Goal: Information Seeking & Learning: Find specific fact

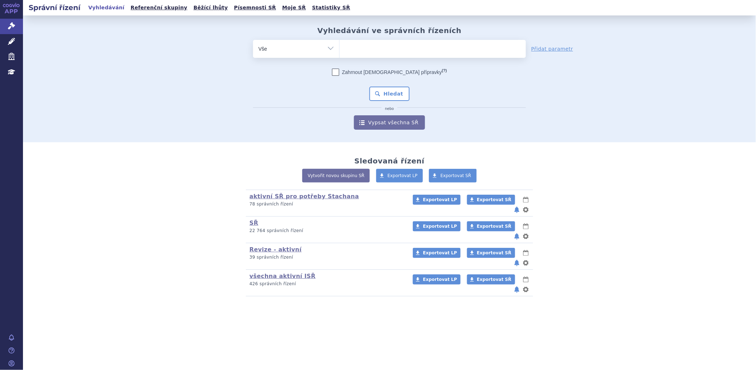
click at [353, 47] on ul at bounding box center [433, 47] width 186 height 15
click at [340, 47] on select at bounding box center [339, 49] width 0 height 18
type input "ve"
type input "vers"
type input "verse"
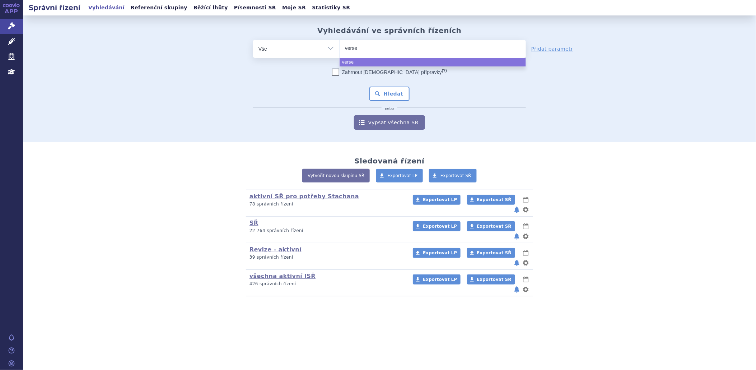
type input "versen"
type input "verseni"
type input "versenio"
type input "versenios"
select select "versenios"
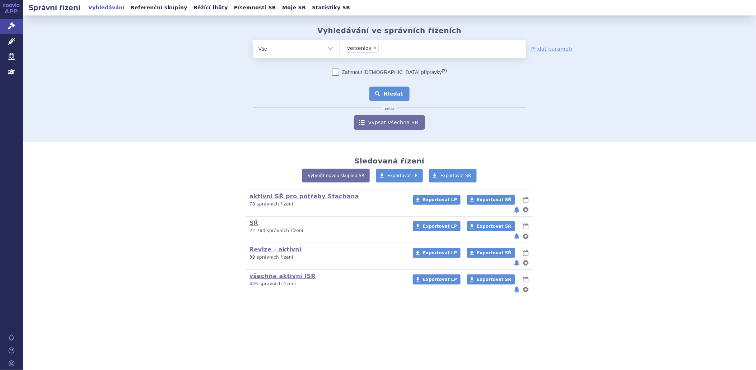
click at [375, 89] on button "Hledat" at bounding box center [390, 94] width 41 height 14
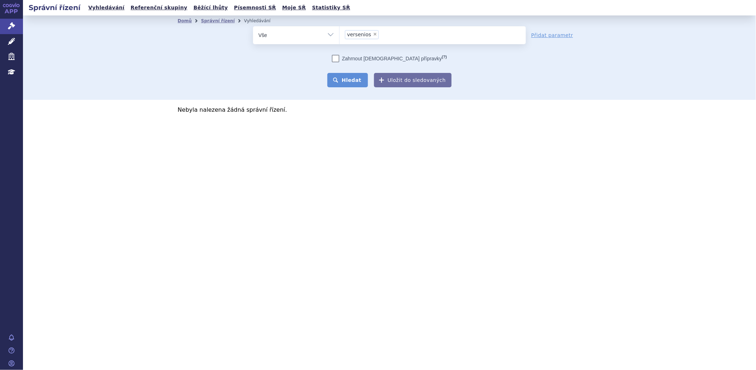
click at [347, 77] on button "Hledat" at bounding box center [348, 80] width 41 height 14
click at [373, 34] on span "×" at bounding box center [375, 34] width 4 height 4
click at [340, 34] on select "versenios" at bounding box center [339, 35] width 0 height 18
select select
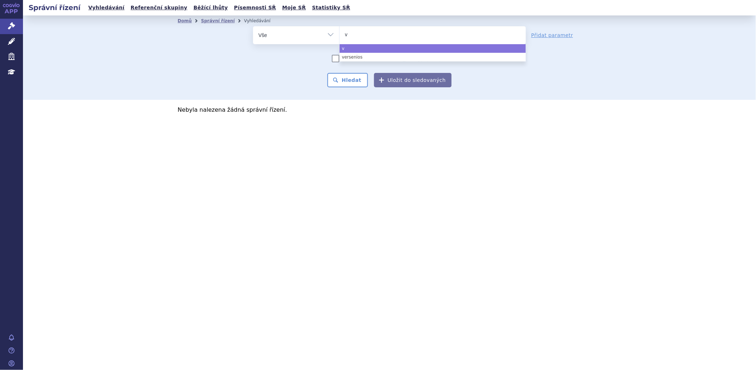
type input "ve"
type input "ver"
type input "verse"
type input "versen"
type input "verseni"
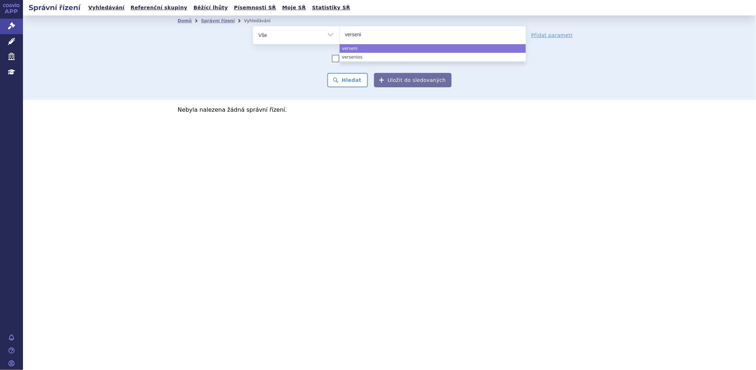
type input "versenio"
type input "versenios"
select select "versenios"
click at [363, 78] on button "Hledat" at bounding box center [348, 80] width 41 height 14
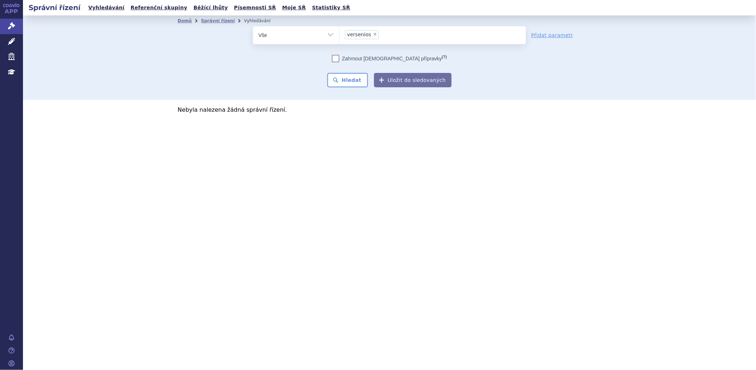
click at [363, 78] on button "Hledat" at bounding box center [348, 80] width 41 height 14
click at [9, 23] on icon at bounding box center [11, 25] width 7 height 7
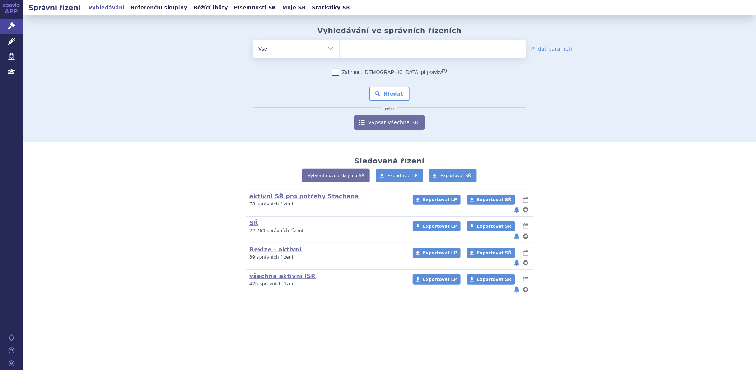
click at [360, 53] on ul at bounding box center [433, 47] width 186 height 15
click at [340, 53] on select at bounding box center [339, 49] width 0 height 18
type input "ve"
type input "ver"
type input "verz"
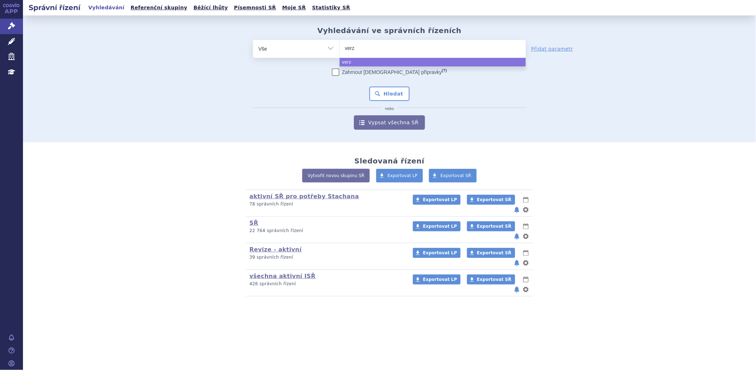
type input "verze"
select select "verze"
click at [397, 99] on button "Hledat" at bounding box center [390, 94] width 41 height 14
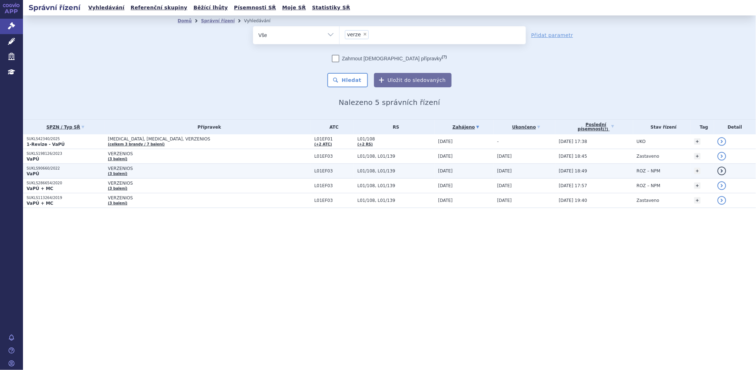
click at [53, 171] on p "VaPÚ" at bounding box center [66, 174] width 78 height 6
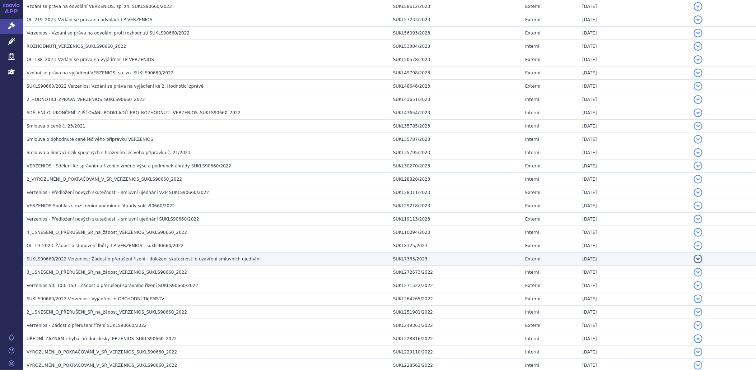
scroll to position [199, 0]
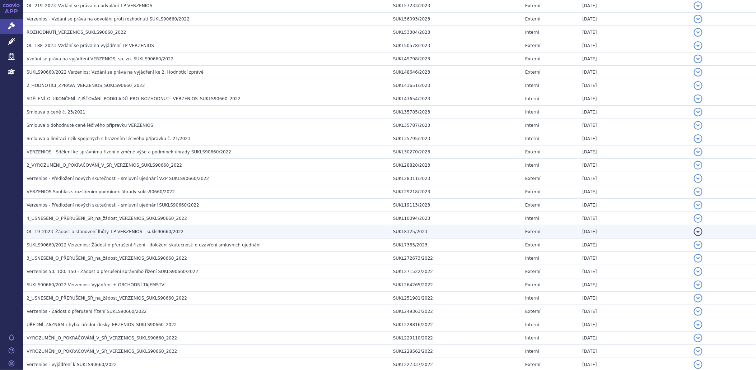
click at [112, 232] on span "OL_19_2023_Žádost o stanovení lhůty_LP VERZENIOS - sukls90660/2022" at bounding box center [105, 231] width 157 height 5
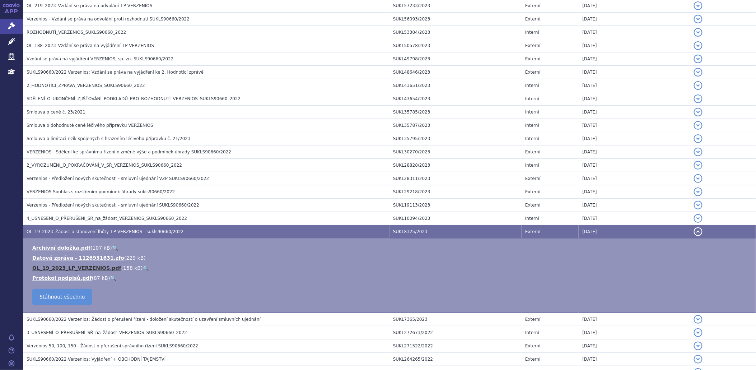
click at [98, 268] on link "OL_19_2023_LP_VERZENIOS.pdf" at bounding box center [76, 268] width 89 height 6
click at [11, 20] on link "Správní řízení" at bounding box center [11, 26] width 23 height 15
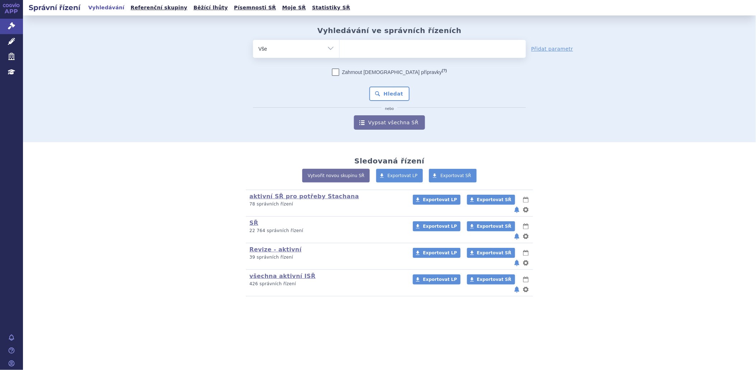
click at [347, 44] on input "search" at bounding box center [347, 47] width 4 height 9
type input "vy"
type input "vyl"
type input "vyloy"
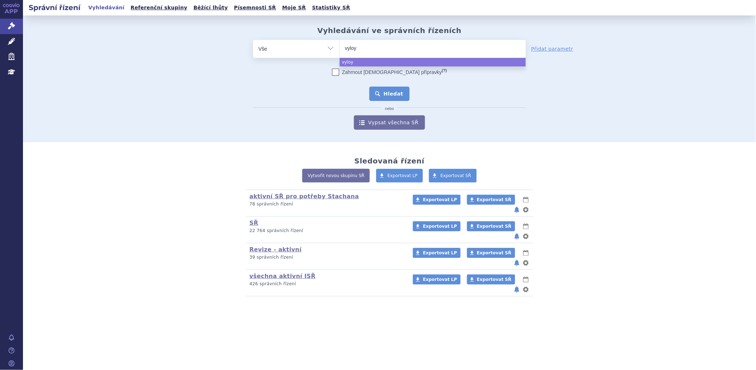
select select "vyloy"
click at [388, 93] on button "Hledat" at bounding box center [390, 94] width 41 height 14
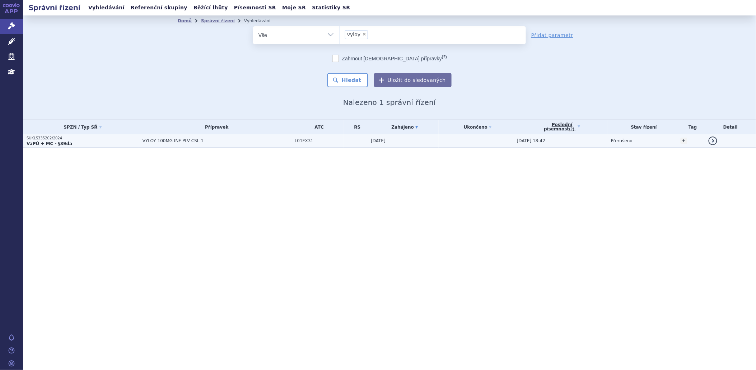
click at [45, 139] on p "SUKLS335202/2024" at bounding box center [83, 138] width 112 height 5
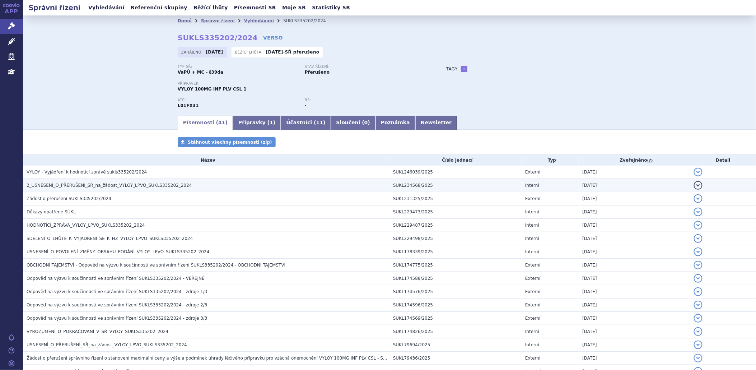
click at [139, 188] on span "2_USNESENÍ_O_PŘERUŠENÍ_SŘ_na_žádost_VYLOY_LPVO_SUKLS335202_2024" at bounding box center [109, 185] width 165 height 5
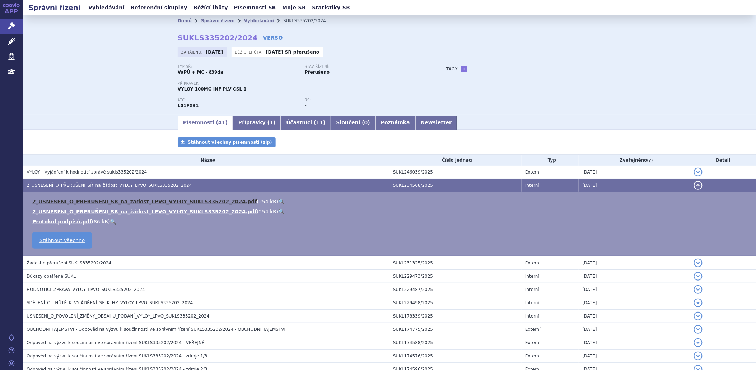
click at [135, 202] on link "2_USNESENI_O_PRERUSENI_SR_na_zadost_LPVO_VYLOY_SUKLS335202_2024.pdf" at bounding box center [144, 202] width 225 height 6
